Goal: Information Seeking & Learning: Learn about a topic

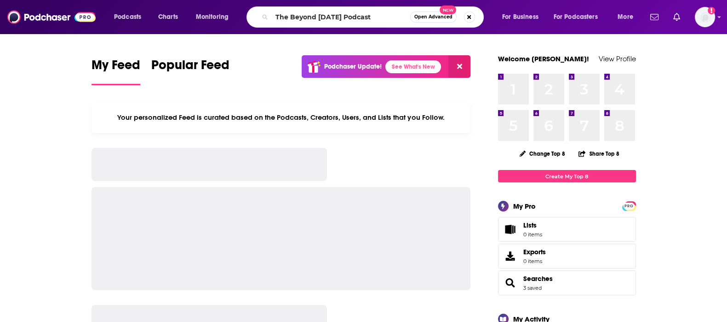
type input "The Beyond [DATE] Podcast"
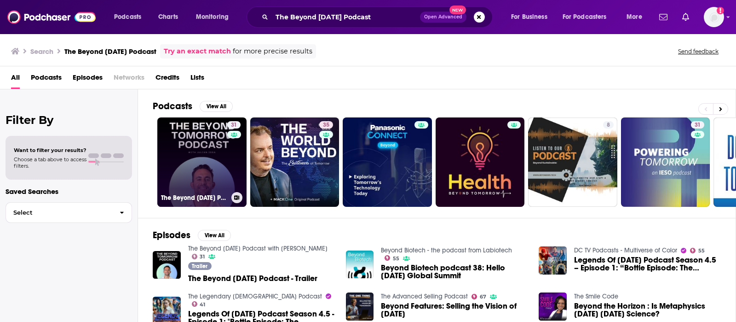
click at [213, 176] on link "31 The Beyond [DATE] Podcast with [PERSON_NAME]" at bounding box center [201, 161] width 89 height 89
